Goal: Navigation & Orientation: Find specific page/section

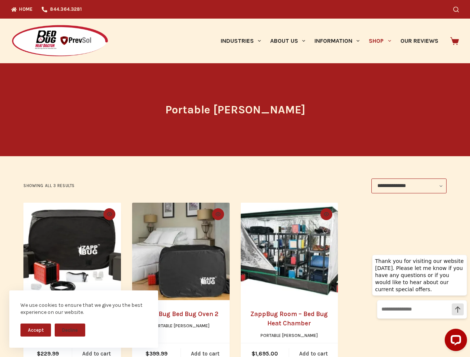
click at [235, 178] on div "**********" at bounding box center [234, 185] width 423 height 15
click at [36, 330] on button "Accept" at bounding box center [35, 329] width 30 height 13
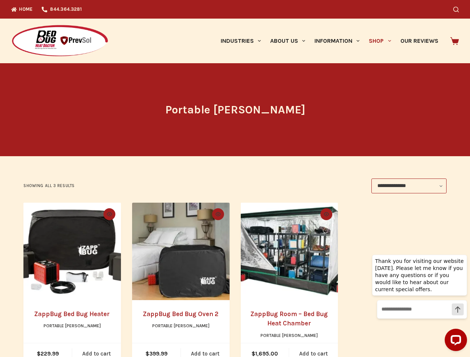
click at [70, 330] on button "Decline" at bounding box center [70, 335] width 30 height 13
click at [458, 9] on icon "Search" at bounding box center [456, 10] width 6 height 6
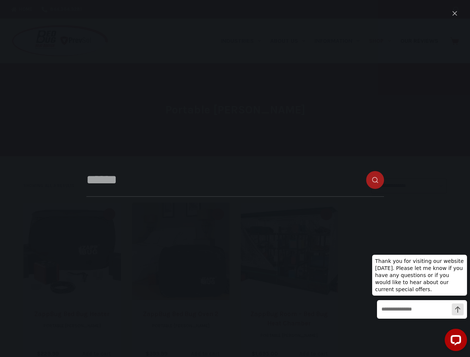
click at [243, 41] on link "Industries" at bounding box center [240, 41] width 49 height 45
click at [290, 41] on link "About Us" at bounding box center [287, 41] width 44 height 45
click at [340, 41] on link "Information" at bounding box center [337, 41] width 54 height 45
click at [383, 41] on link "Shop" at bounding box center [379, 41] width 31 height 45
click at [108, 214] on icon "Quick view toggle" at bounding box center [109, 214] width 5 height 4
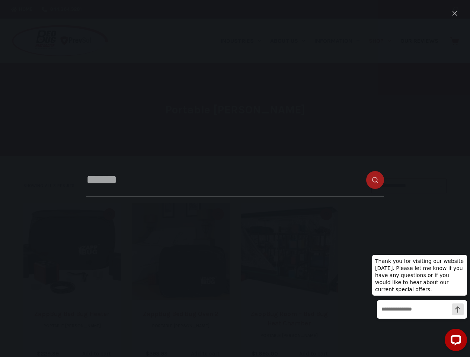
click at [218, 214] on icon "Quick view toggle" at bounding box center [217, 214] width 5 height 4
